Goal: Task Accomplishment & Management: Manage account settings

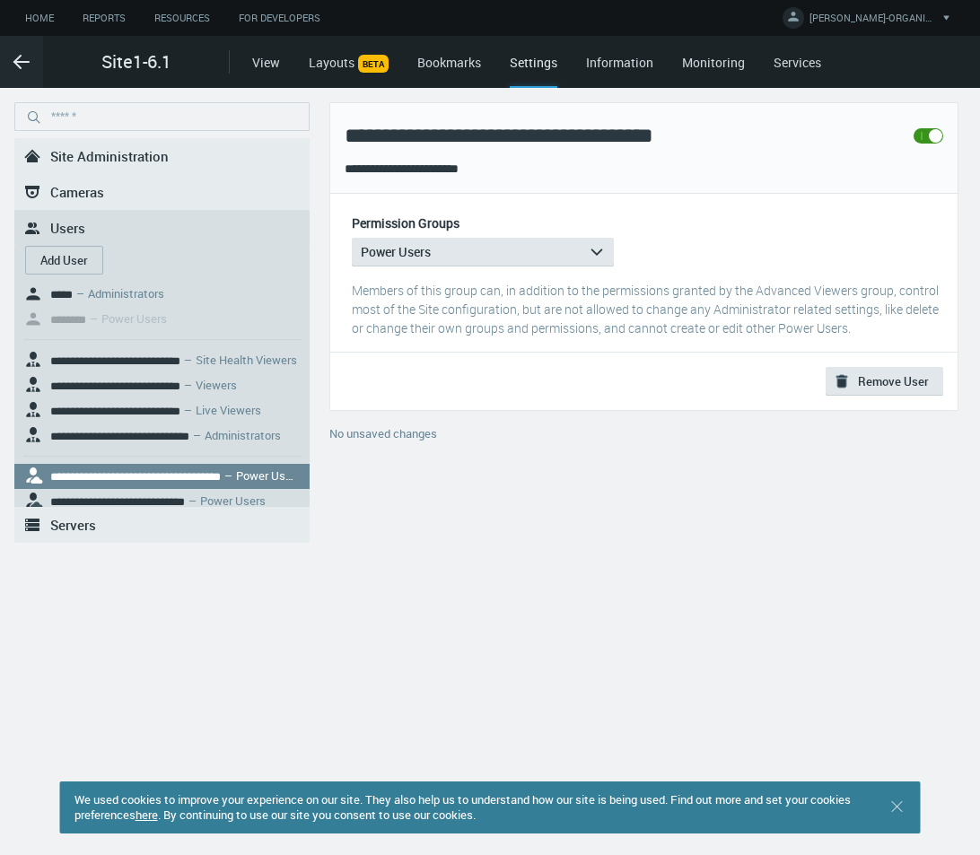
click at [160, 156] on span "Site Administration" at bounding box center [109, 156] width 118 height 18
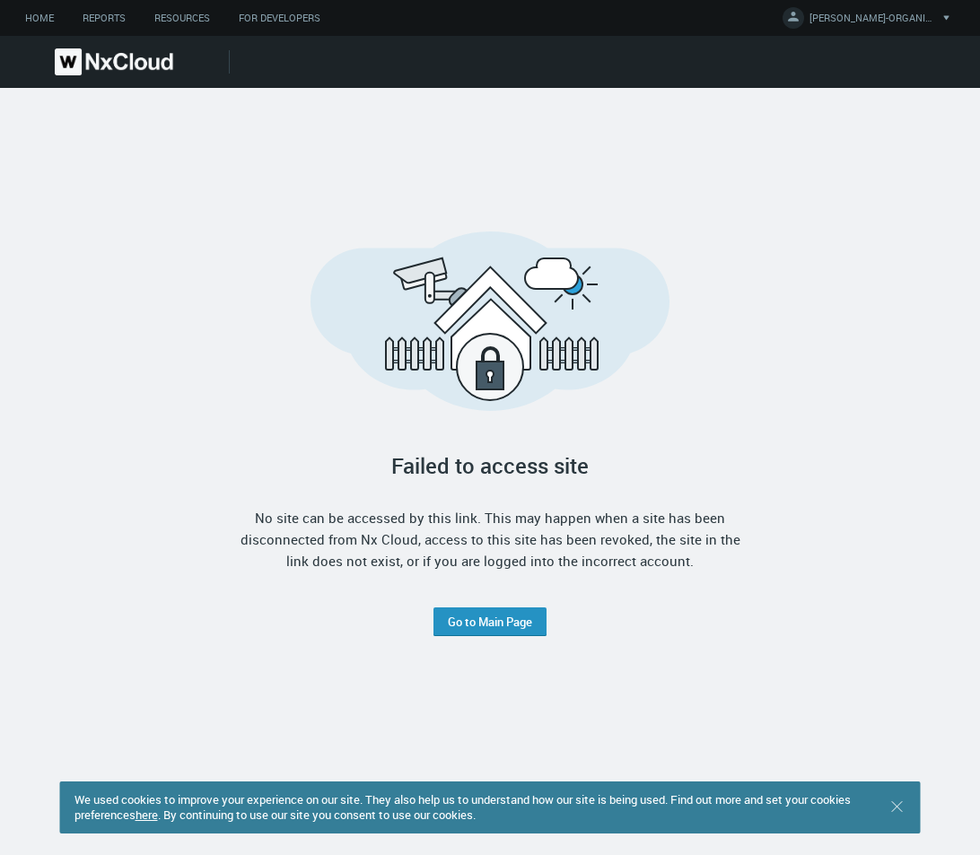
click at [466, 618] on link "Go to Main Page" at bounding box center [490, 622] width 84 height 14
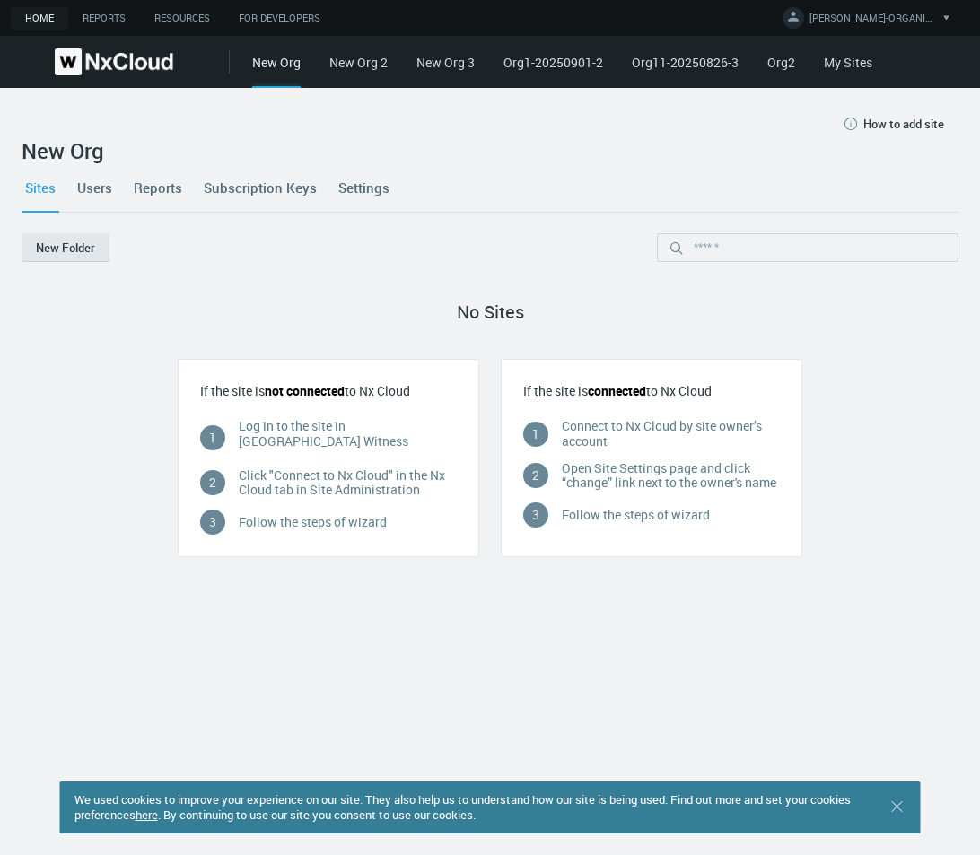
click at [855, 62] on link "My Sites" at bounding box center [848, 62] width 48 height 17
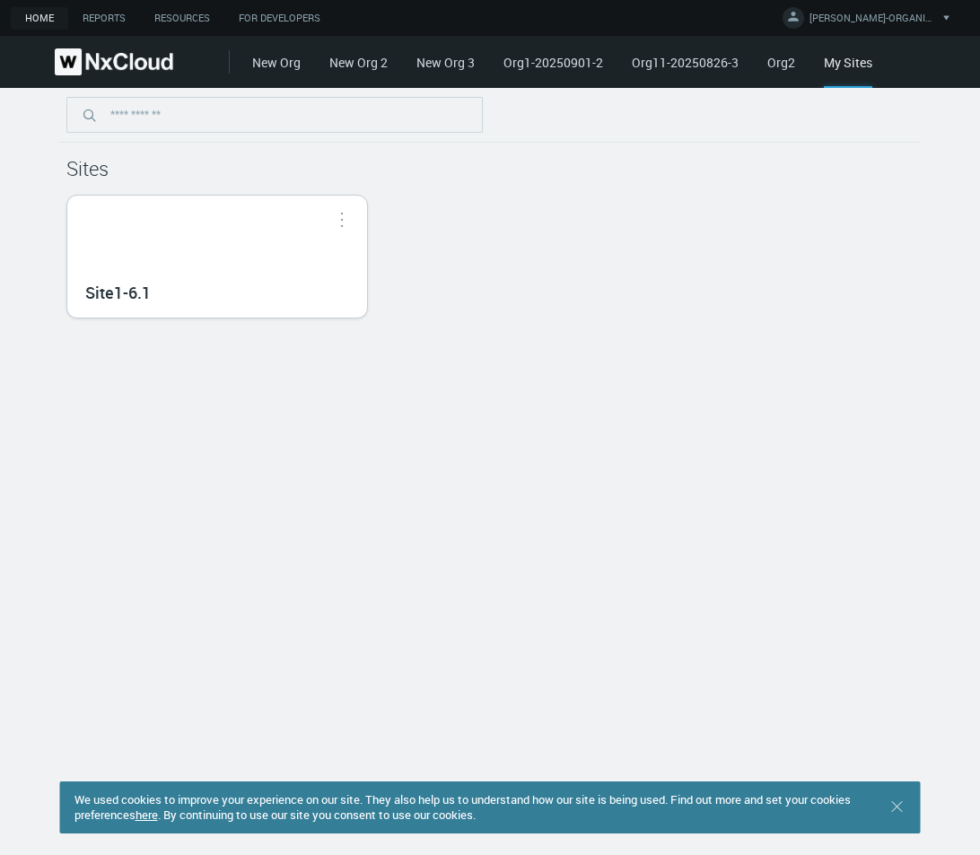
click at [302, 287] on div "Site1-6.1" at bounding box center [217, 291] width 264 height 32
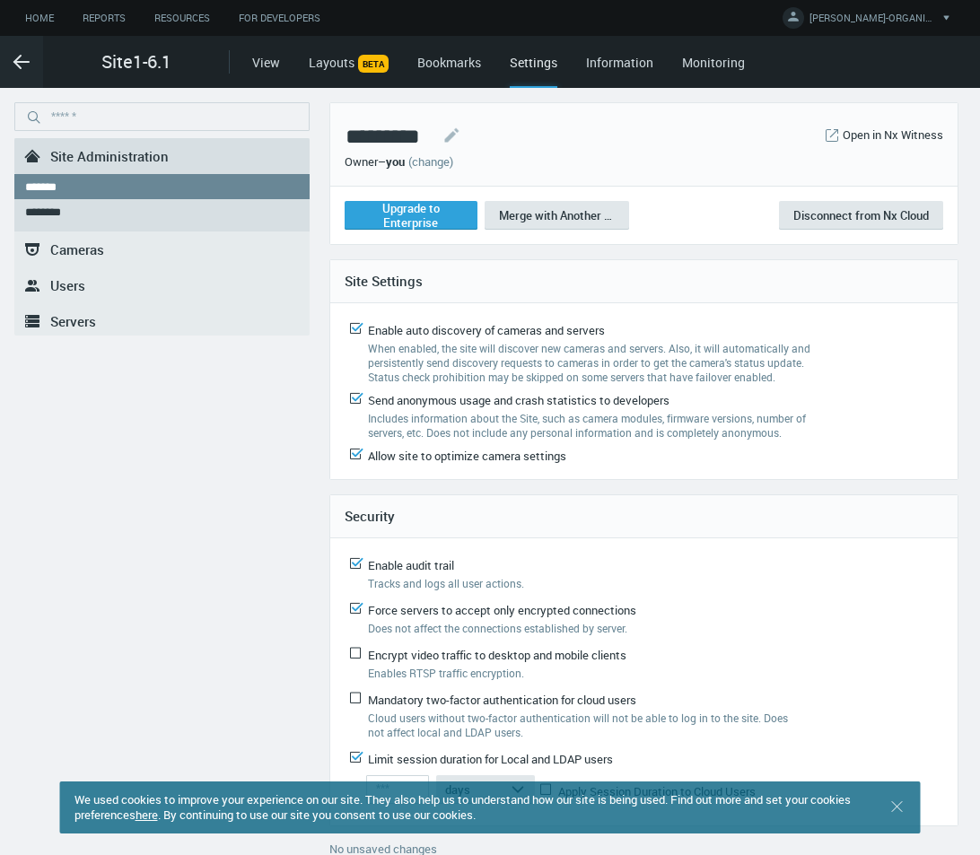
click at [440, 163] on link "(change)" at bounding box center [430, 161] width 45 height 16
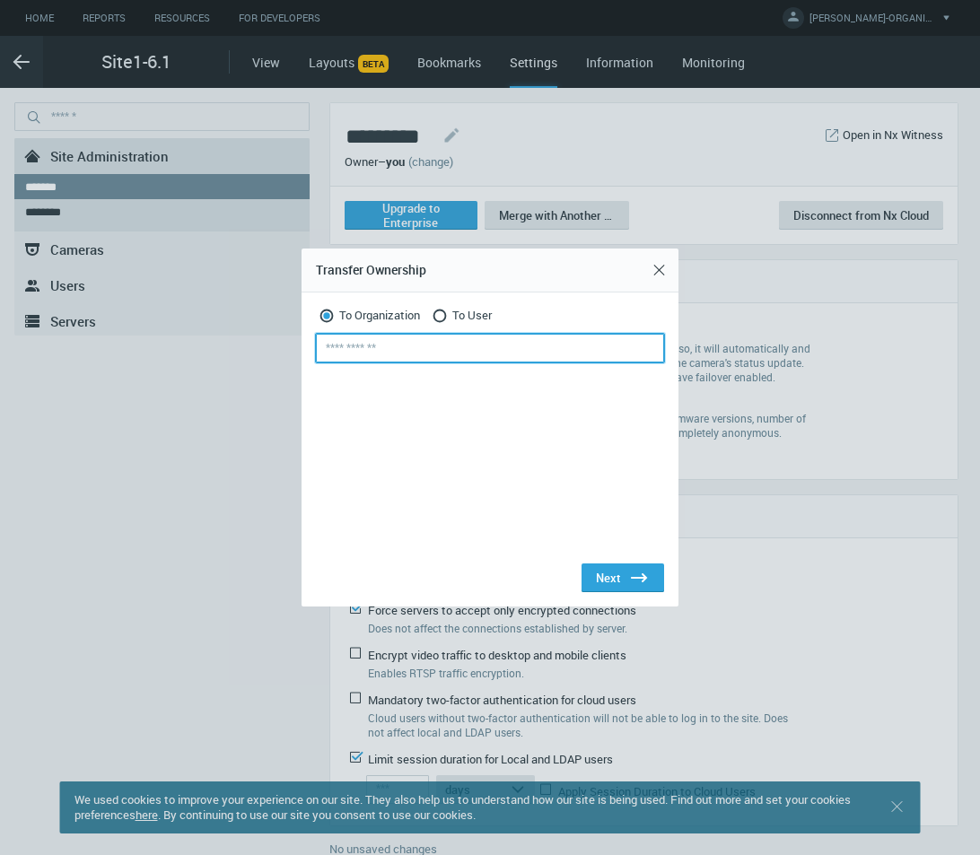
click at [434, 336] on input "text" at bounding box center [490, 348] width 348 height 29
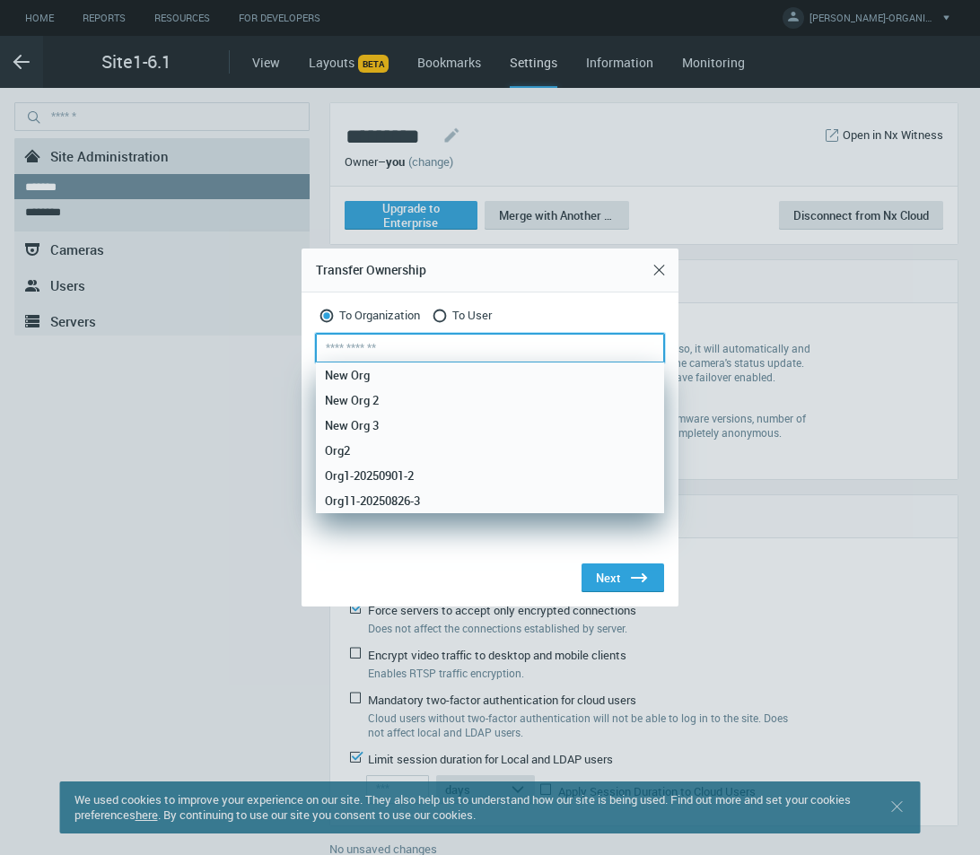
click at [418, 480] on div "Org1-20250901-2" at bounding box center [490, 475] width 330 height 25
type input "**********"
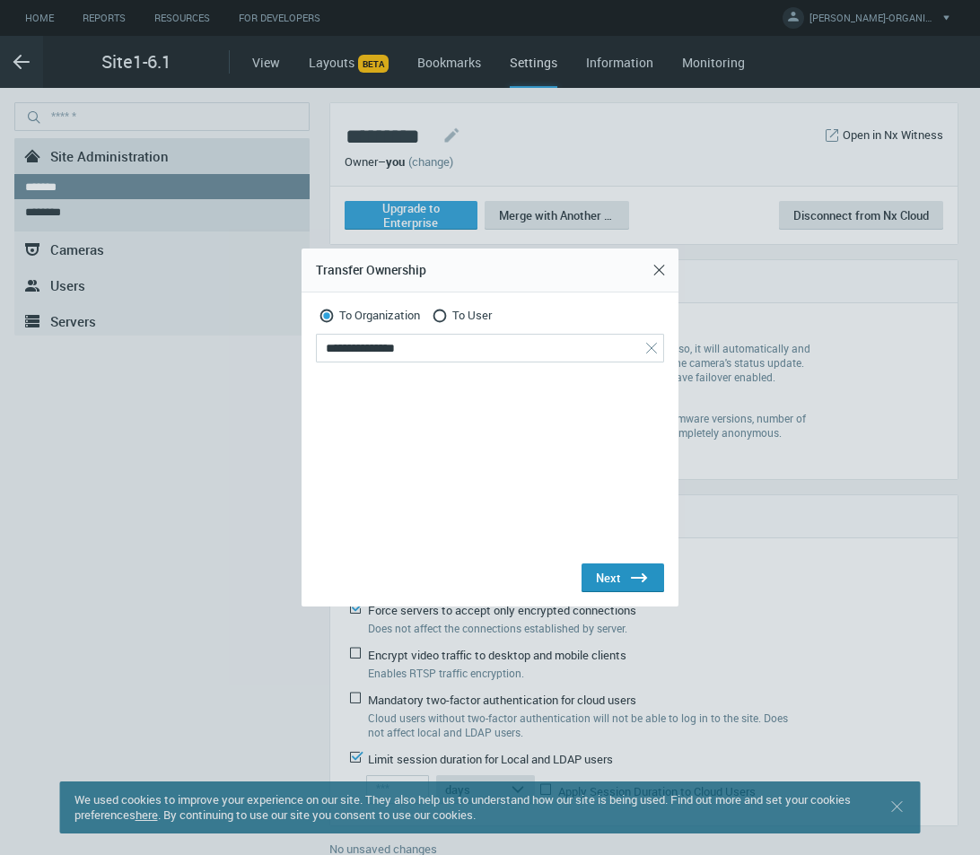
click at [592, 572] on button "Next .st0{fill:#2B383F;}" at bounding box center [623, 578] width 83 height 29
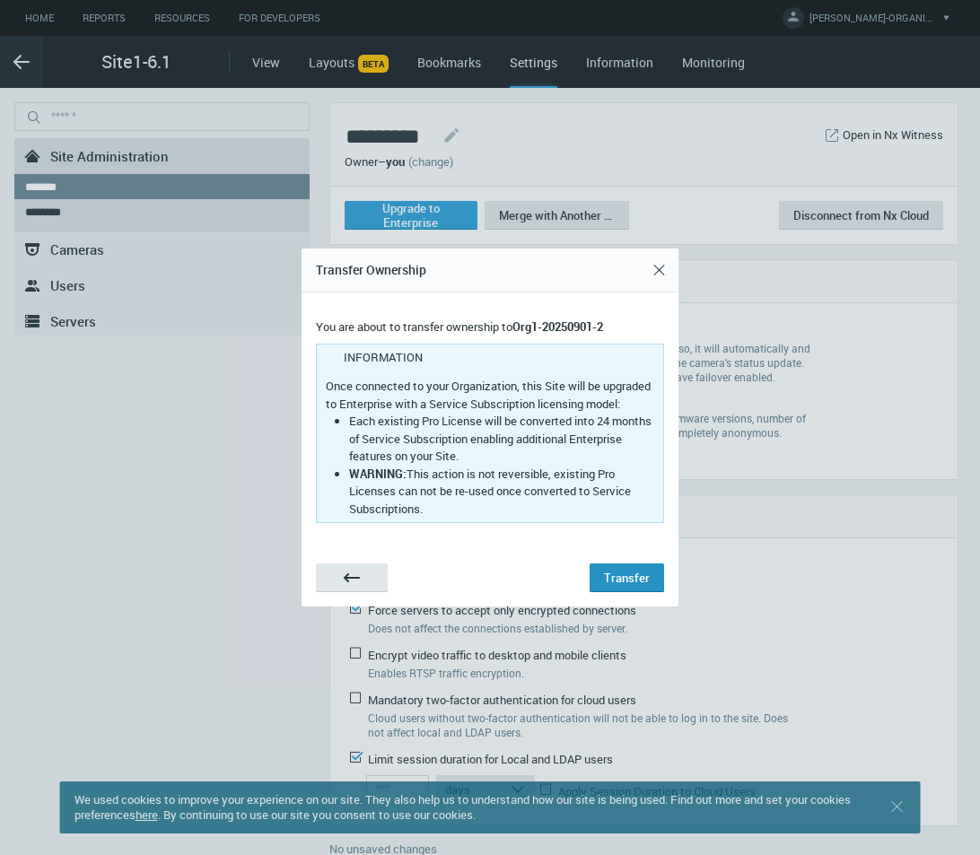
click at [601, 578] on button "Transfer" at bounding box center [627, 578] width 74 height 29
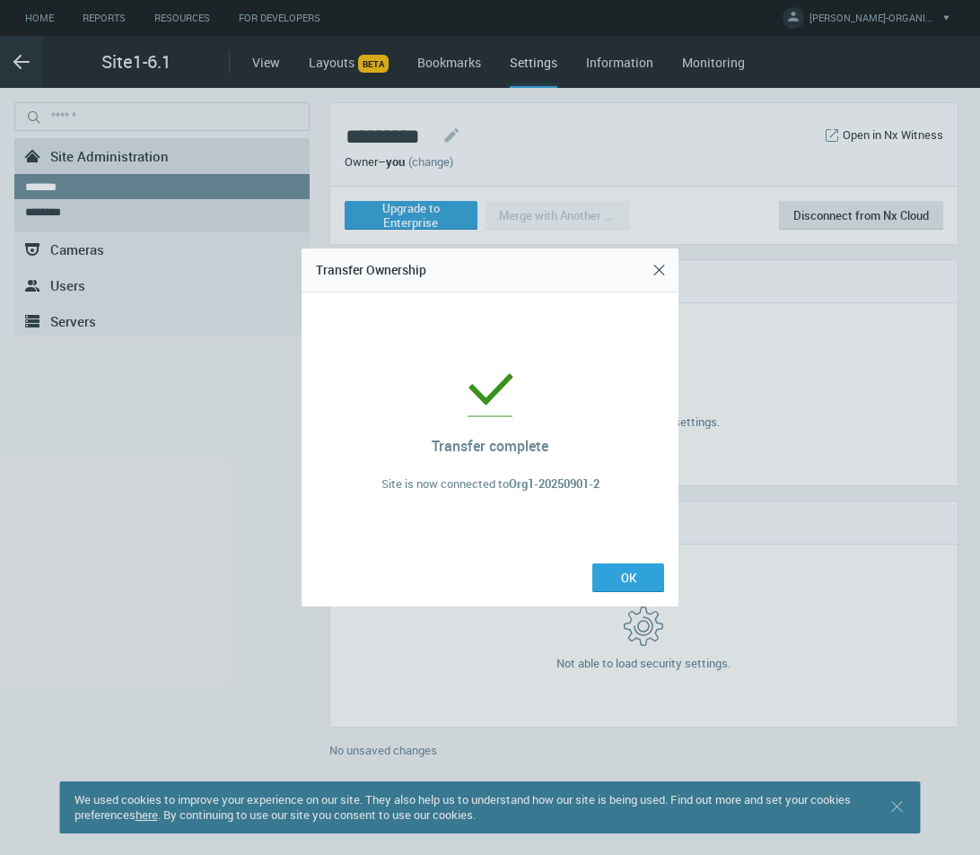
click at [607, 583] on button "OK" at bounding box center [628, 578] width 72 height 29
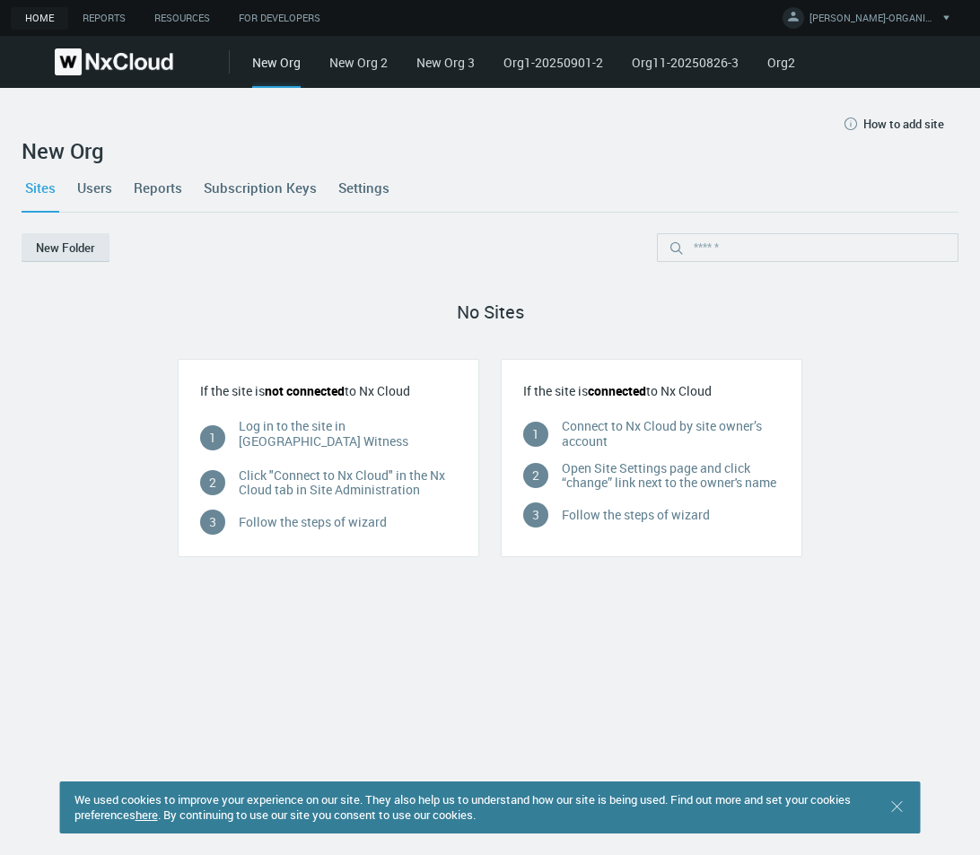
click at [547, 65] on link "Org1-20250901-2" at bounding box center [554, 62] width 100 height 17
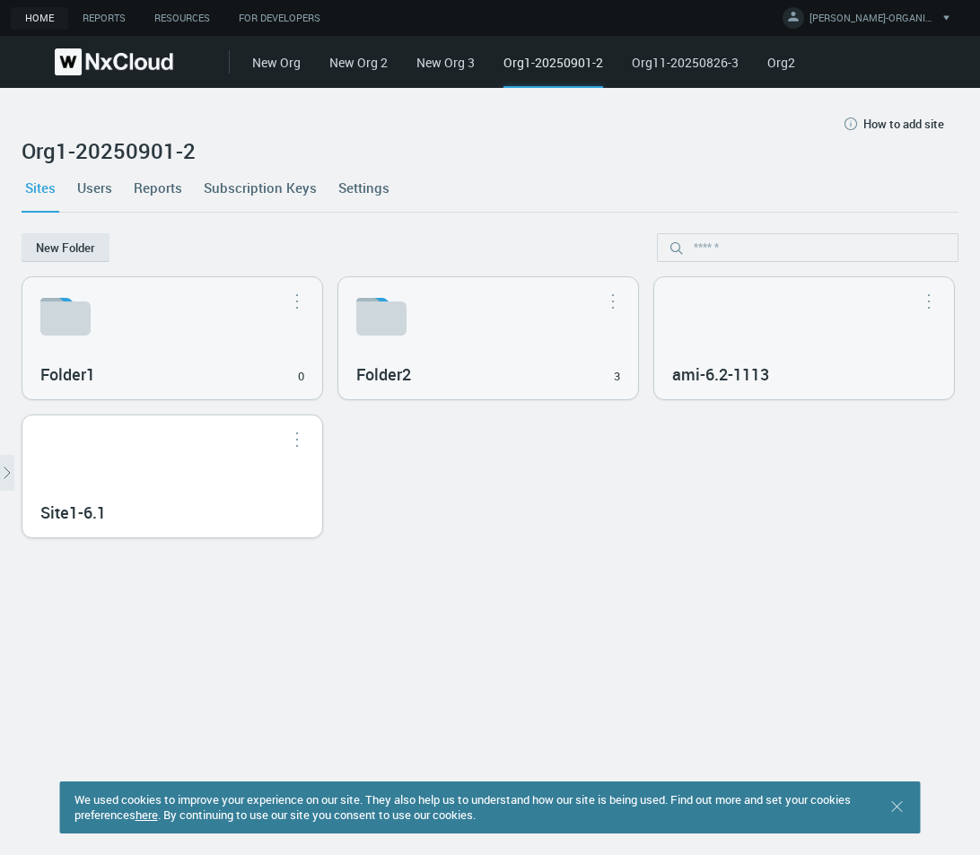
click at [322, 495] on div "Site1-6.1" at bounding box center [172, 477] width 300 height 122
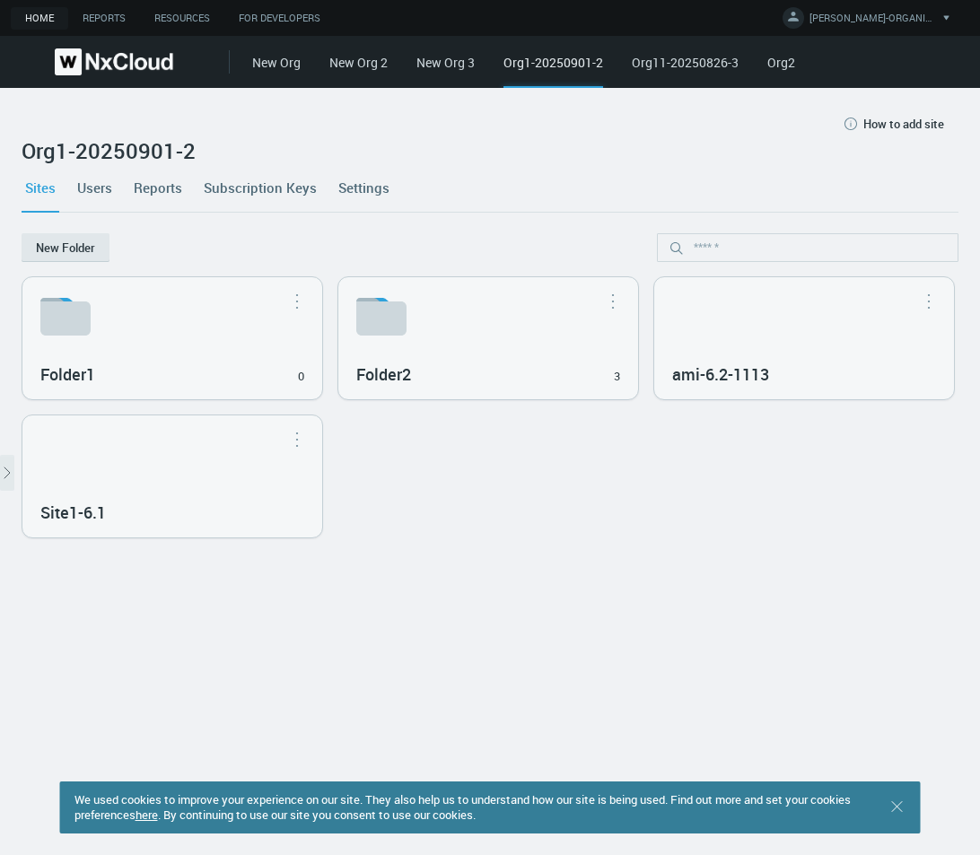
click at [304, 501] on div "Site1-6.1" at bounding box center [172, 511] width 264 height 31
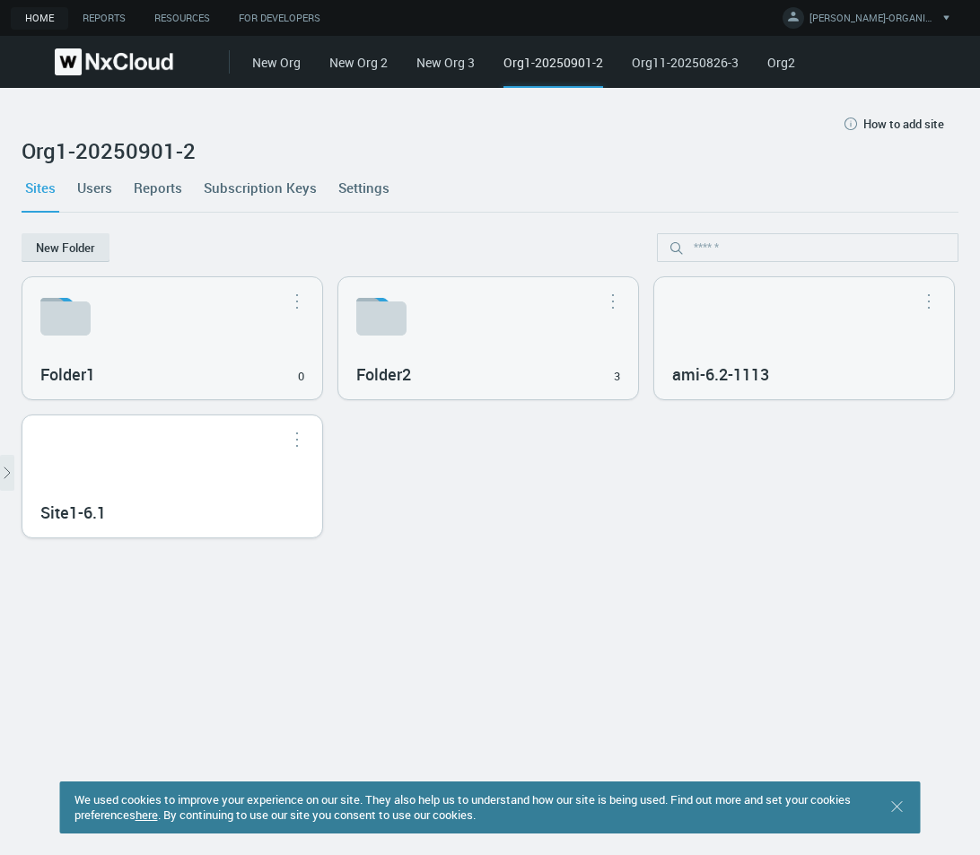
click at [304, 503] on div "Site1-6.1" at bounding box center [172, 511] width 264 height 31
click at [304, 496] on div "Site1-6.1" at bounding box center [172, 511] width 264 height 31
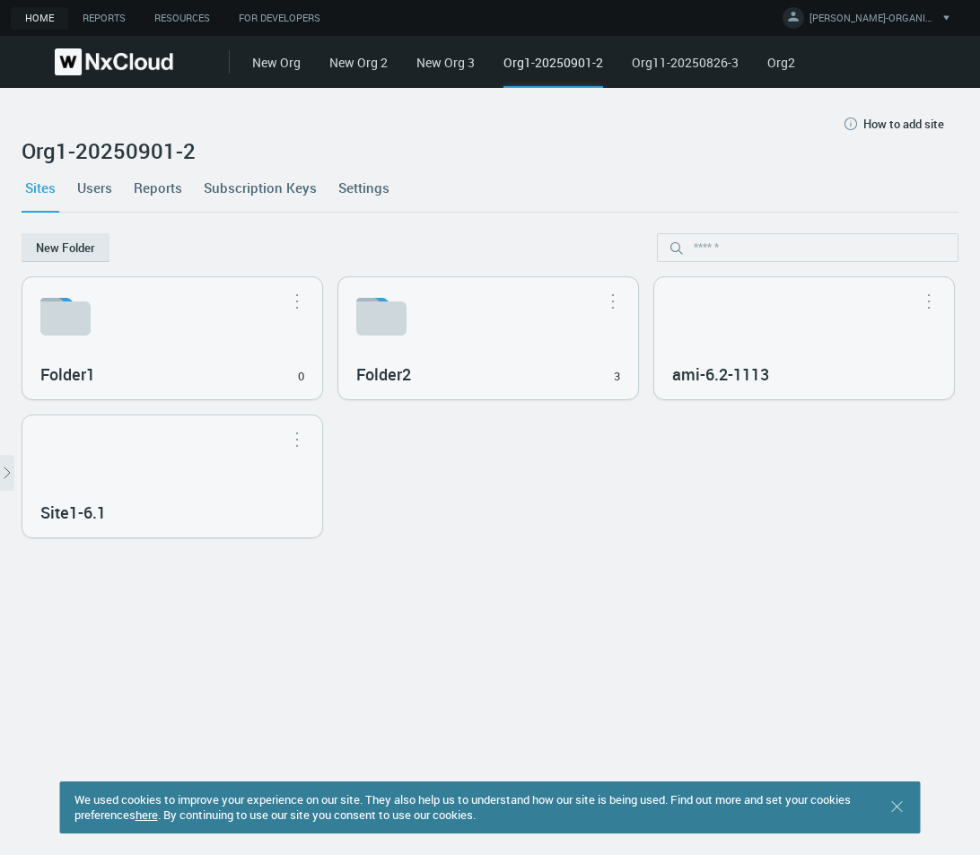
click at [304, 497] on div "Site1-6.1" at bounding box center [172, 511] width 264 height 31
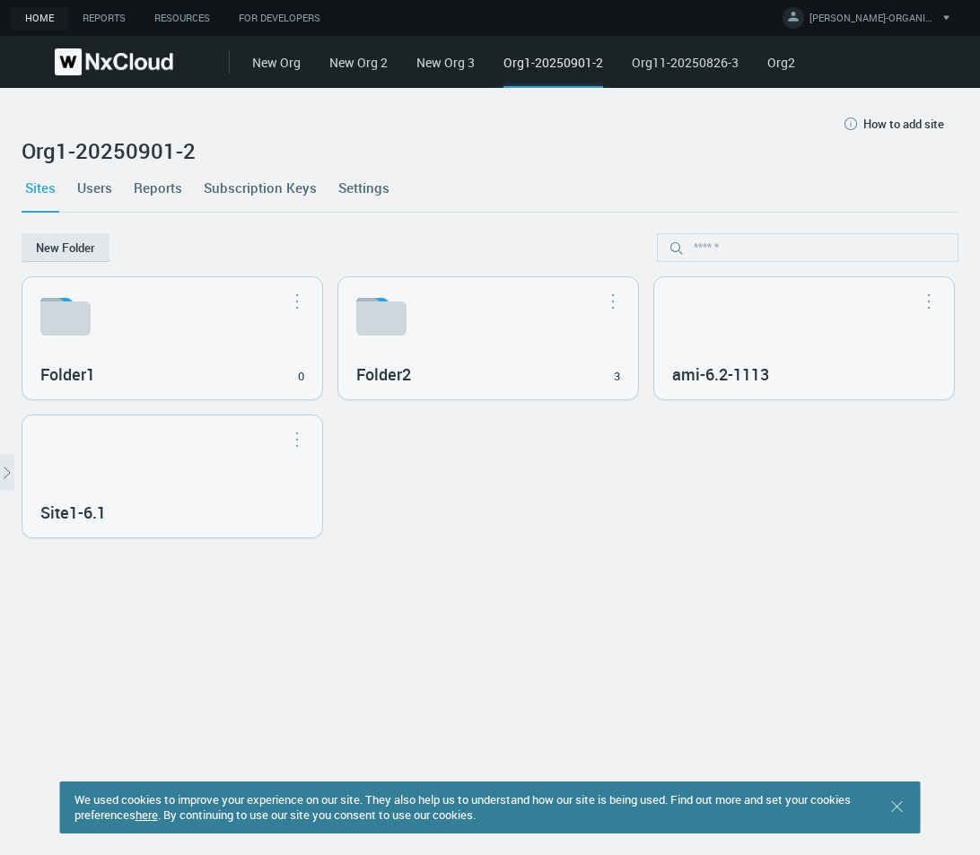
click at [304, 497] on div "Site1-6.1" at bounding box center [172, 511] width 264 height 31
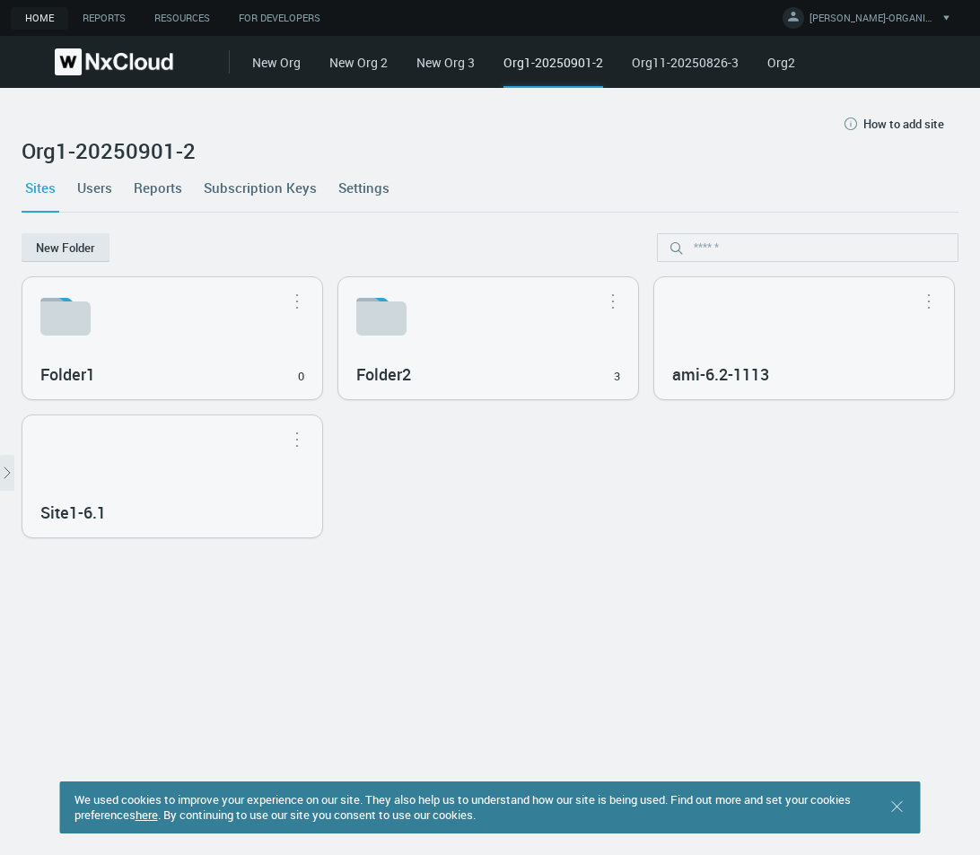
click at [304, 497] on div "Site1-6.1" at bounding box center [172, 511] width 264 height 31
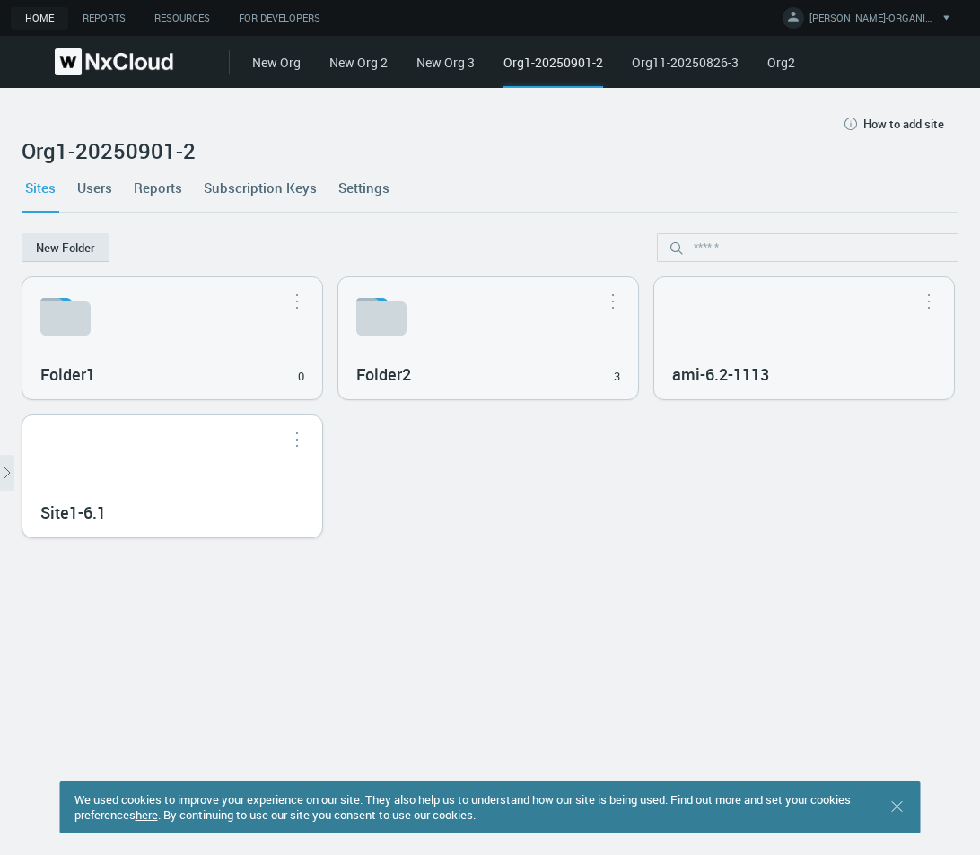
click at [322, 478] on div "Site1-6.1" at bounding box center [172, 477] width 300 height 122
click at [322, 469] on div "Site1-6.1" at bounding box center [172, 477] width 300 height 122
click at [322, 463] on div "Site1-6.1" at bounding box center [172, 477] width 300 height 122
click at [322, 460] on div "Site1-6.1" at bounding box center [172, 477] width 300 height 122
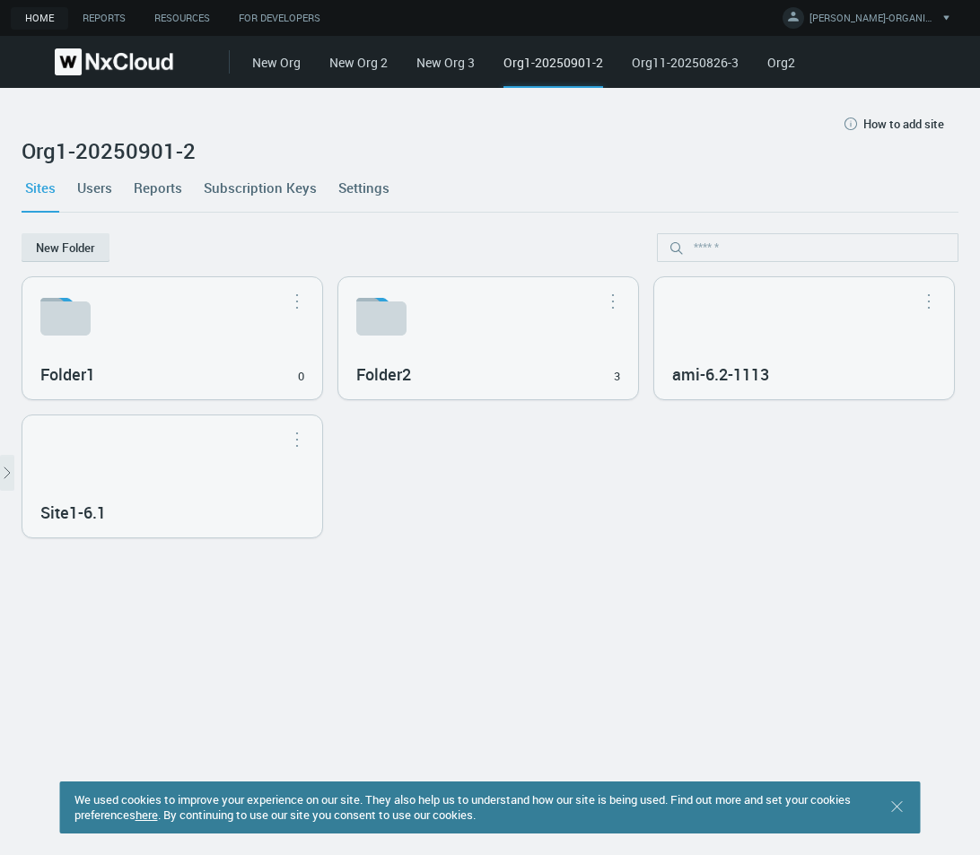
click at [322, 460] on div "Site1-6.1" at bounding box center [172, 477] width 300 height 122
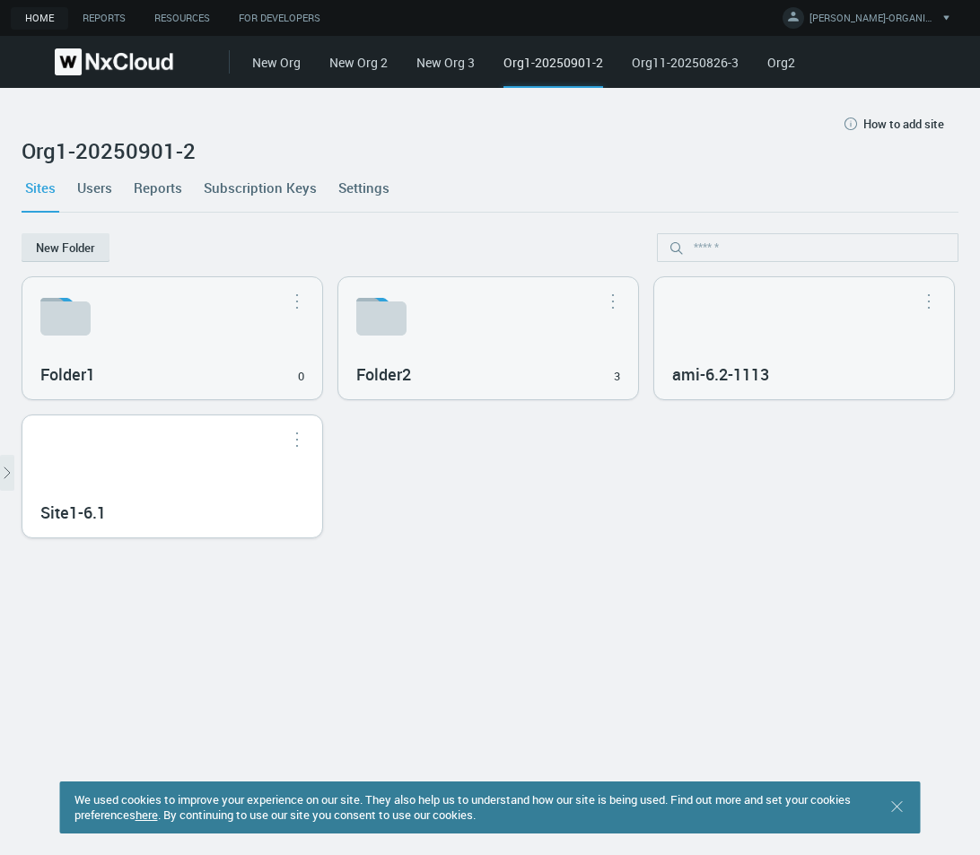
click at [322, 461] on div "Site1-6.1" at bounding box center [172, 477] width 300 height 122
click at [322, 459] on div "Site1-6.1" at bounding box center [172, 477] width 300 height 122
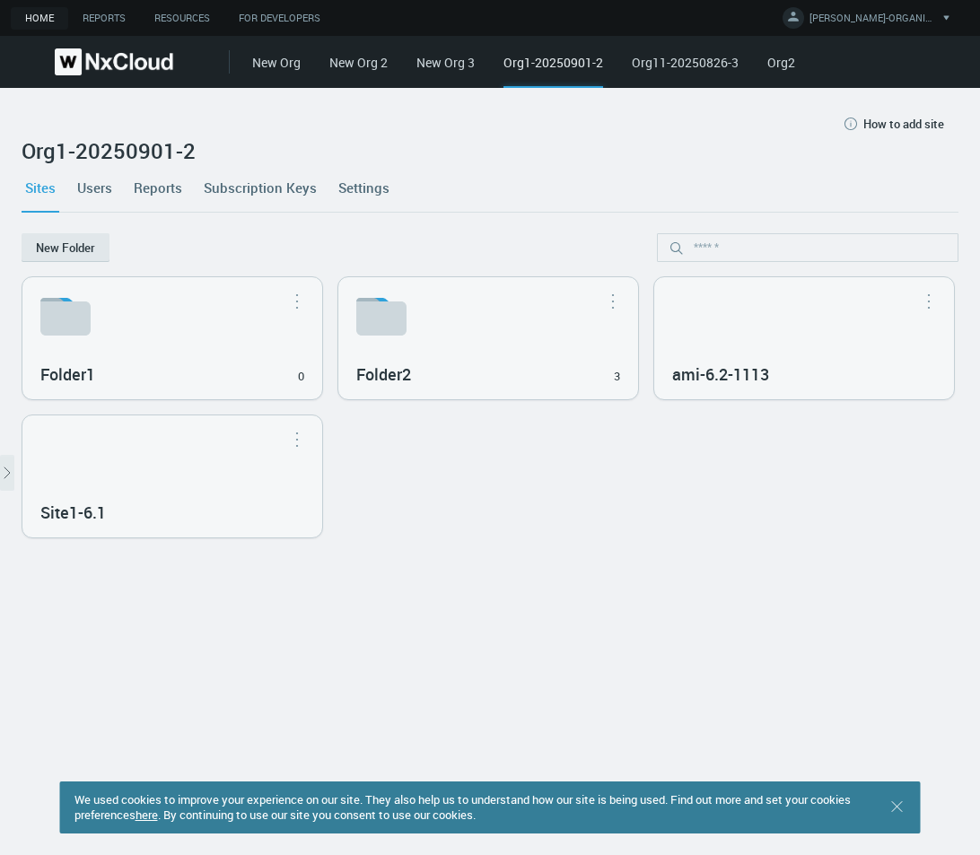
click at [322, 459] on div "Site1-6.1" at bounding box center [172, 477] width 300 height 122
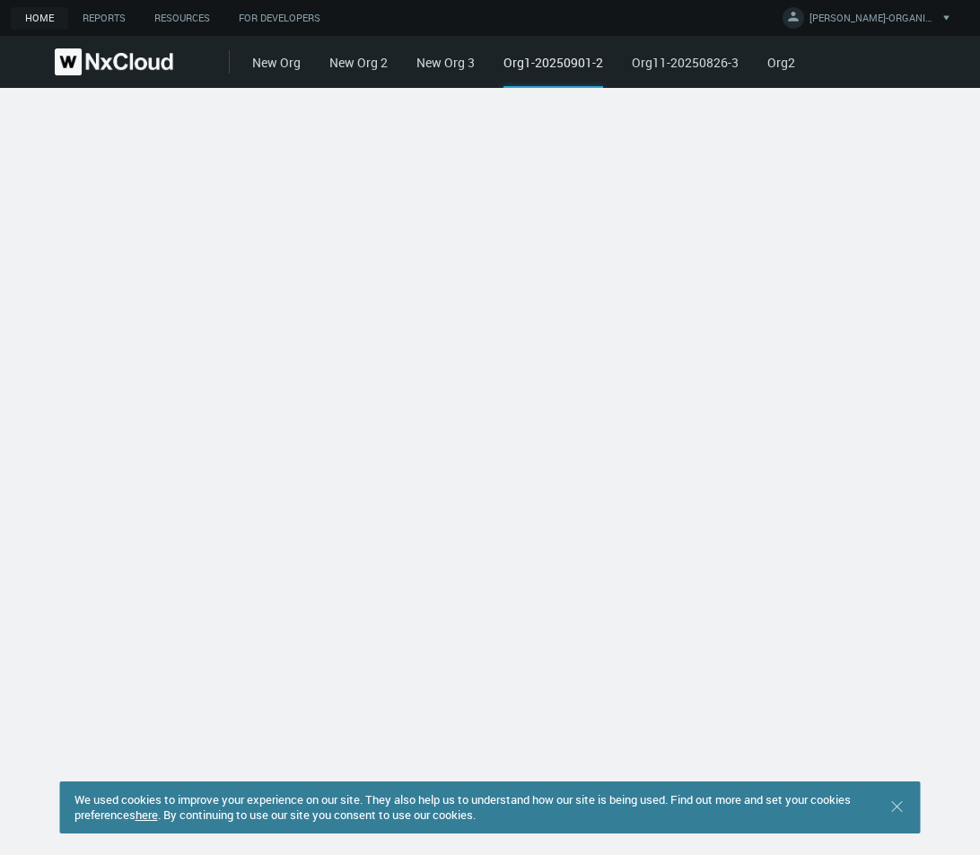
click at [454, 459] on div "We used cookies to improve your experience on our site. They also help us to un…" at bounding box center [490, 471] width 980 height 767
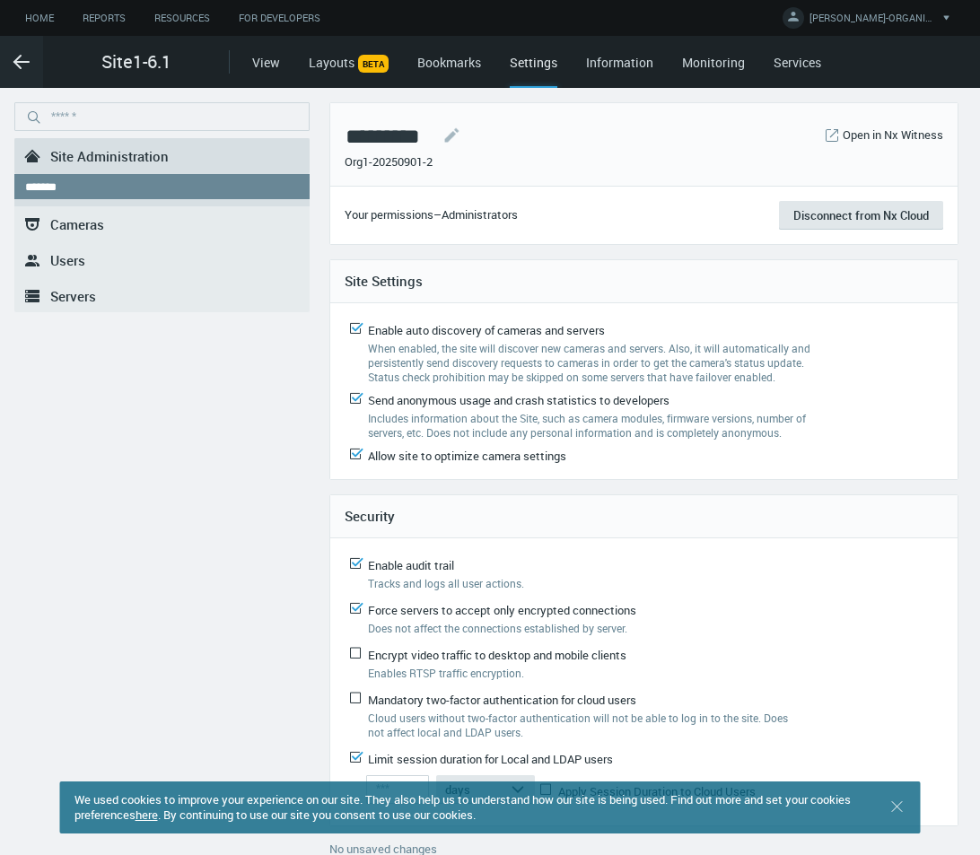
click at [84, 514] on nx-menu ".st0{fill-rule:evenodd;clip-rule:evenodd;fill:#2B383F;} Site Administration ***…" at bounding box center [161, 478] width 295 height 753
click at [29, 13] on link "Home" at bounding box center [39, 18] width 57 height 22
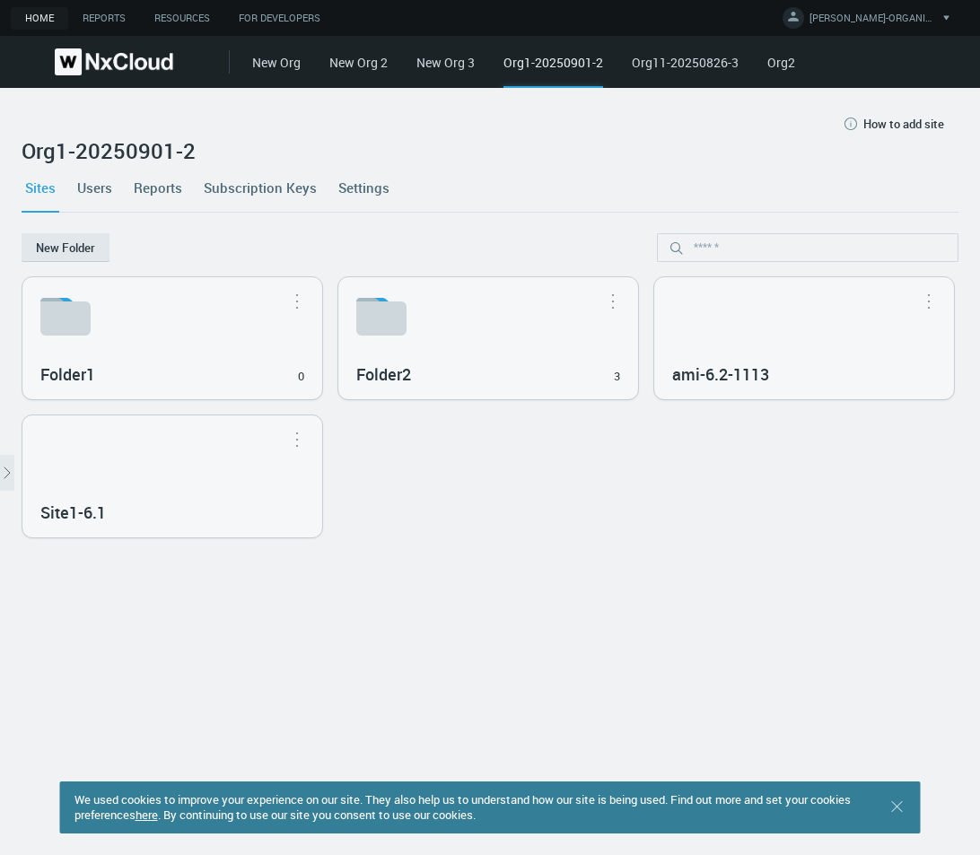
click at [532, 65] on div "Org1-20250901-2" at bounding box center [554, 70] width 100 height 35
click at [378, 193] on link "Settings" at bounding box center [364, 187] width 58 height 48
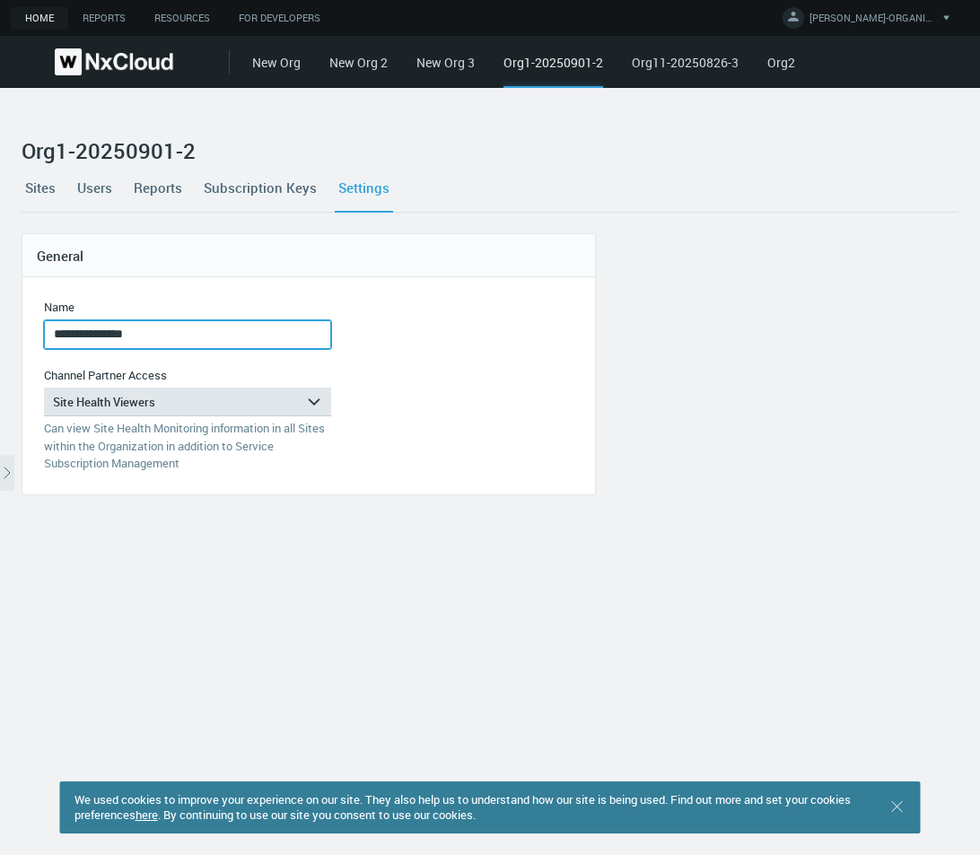
drag, startPoint x: 246, startPoint y: 340, endPoint x: 85, endPoint y: 337, distance: 160.7
click at [85, 337] on input "**********" at bounding box center [187, 334] width 287 height 29
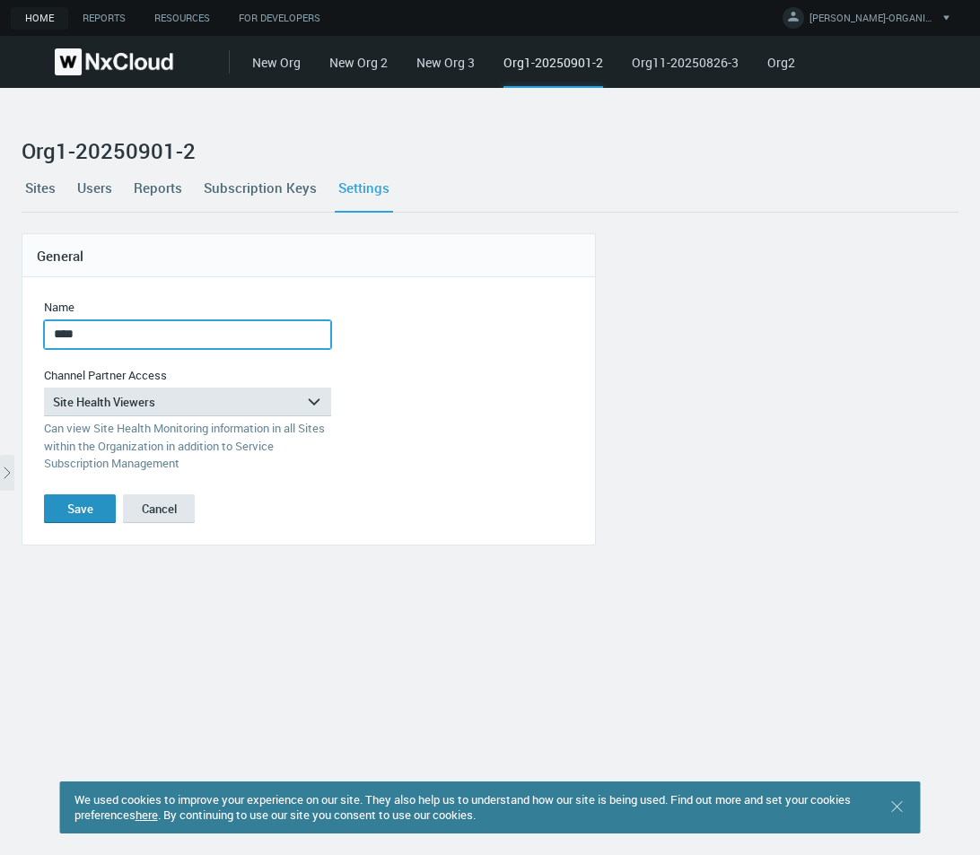
type input "****"
click at [81, 511] on div "Save" at bounding box center [80, 509] width 26 height 14
